Goal: Check status: Check status

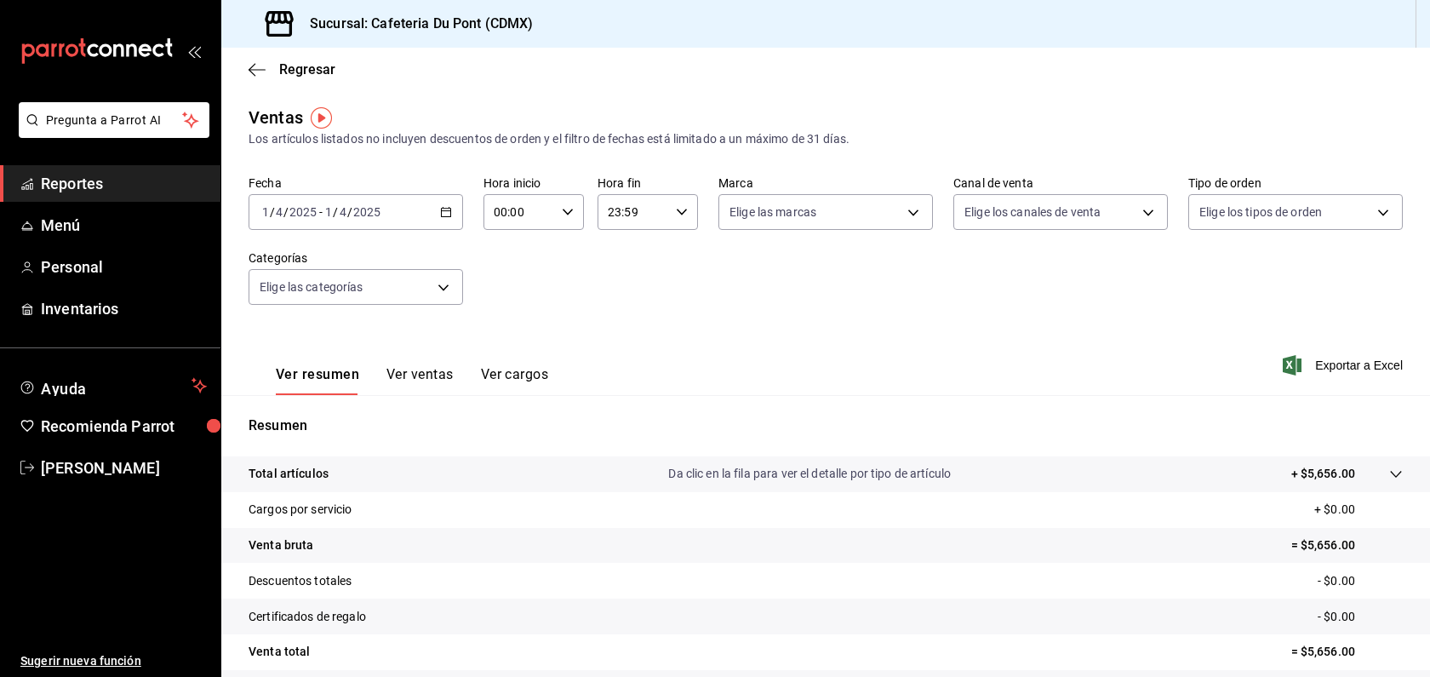
click at [302, 205] on input "2025" at bounding box center [303, 212] width 29 height 14
click at [305, 266] on span "Hoy" at bounding box center [329, 264] width 132 height 18
click at [404, 387] on button "Ver ventas" at bounding box center [420, 380] width 67 height 29
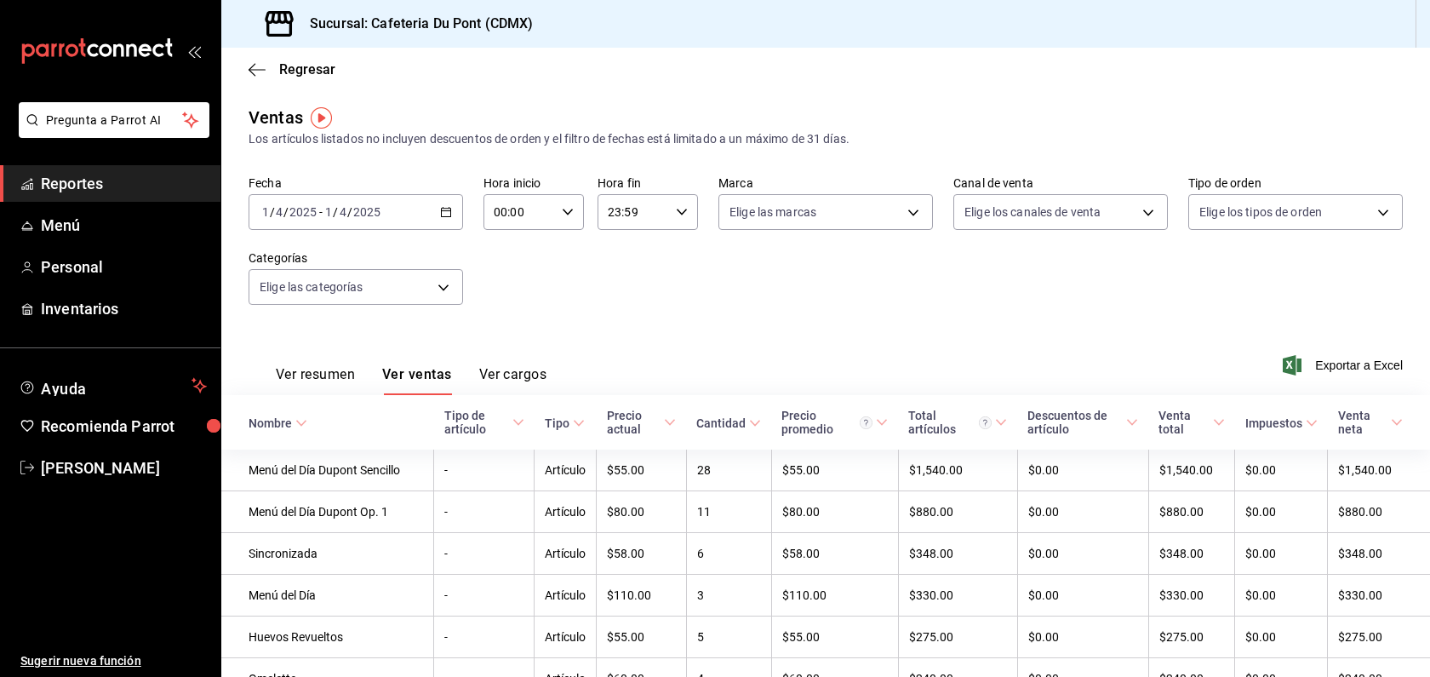
click at [293, 214] on input "2025" at bounding box center [303, 212] width 29 height 14
click at [319, 274] on li "Hoy" at bounding box center [328, 263] width 159 height 38
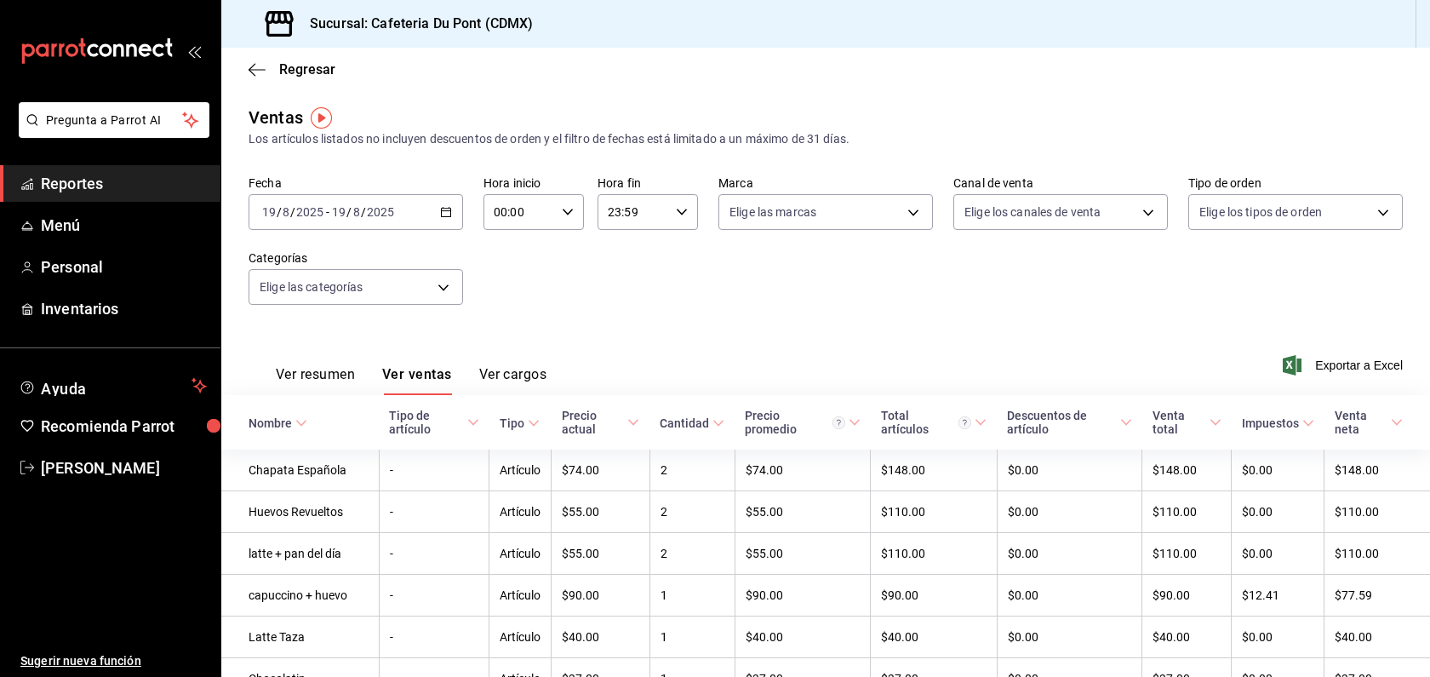
click at [322, 372] on button "Ver resumen" at bounding box center [315, 380] width 79 height 29
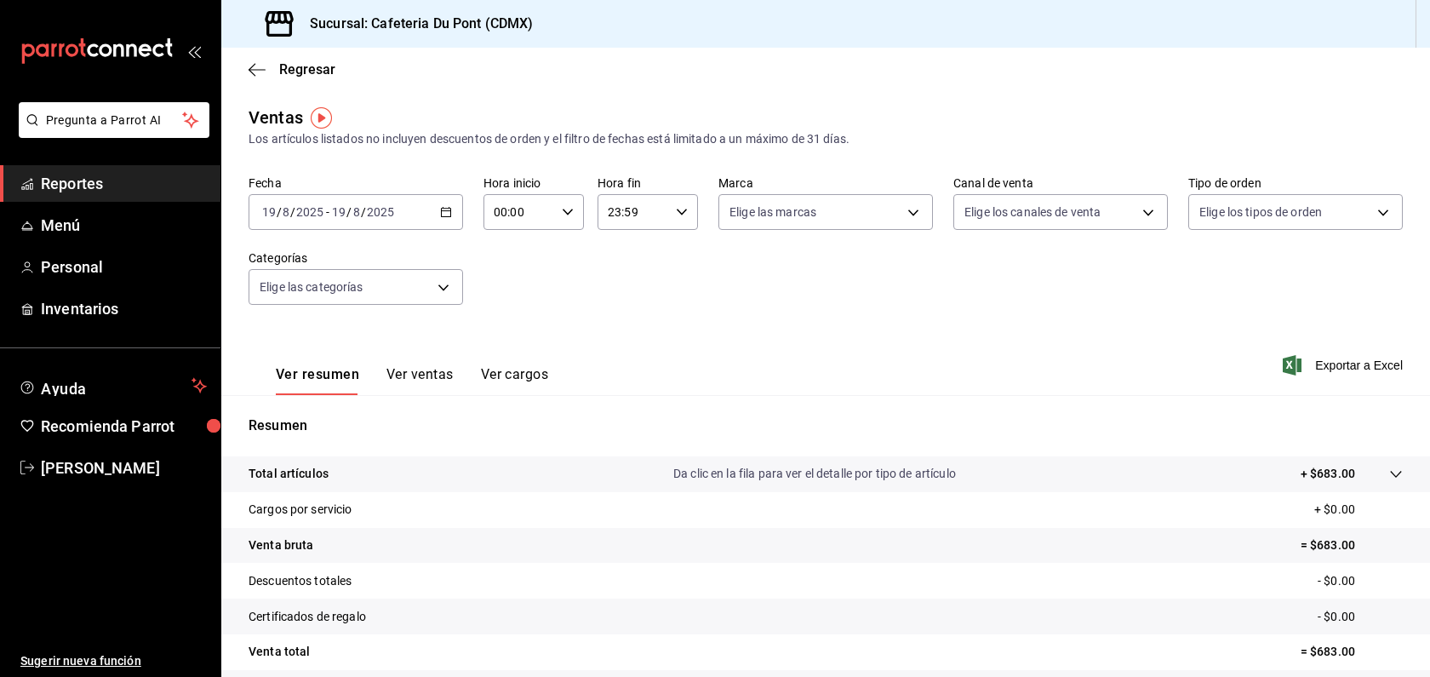
click at [373, 215] on input "2025" at bounding box center [380, 212] width 29 height 14
click at [375, 247] on li "Hoy" at bounding box center [328, 263] width 159 height 38
